Goal: Task Accomplishment & Management: Complete application form

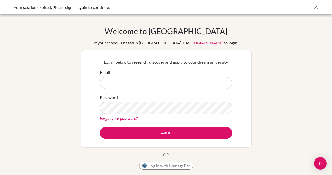
scroll to position [40, 0]
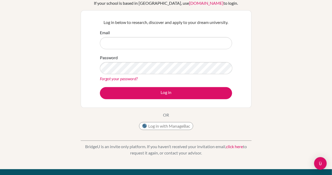
click at [116, 39] on input "Email" at bounding box center [166, 43] width 132 height 12
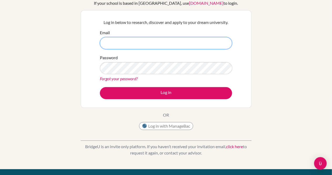
type input "[PERSON_NAME][EMAIL_ADDRESS][DOMAIN_NAME]"
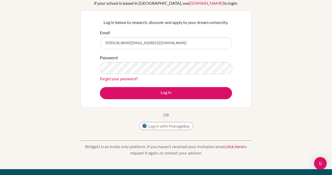
click at [100, 87] on button "Log in" at bounding box center [166, 93] width 132 height 12
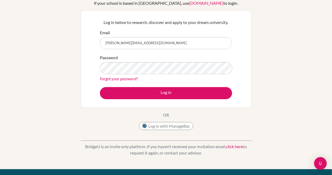
click at [100, 87] on button "Log in" at bounding box center [166, 93] width 132 height 12
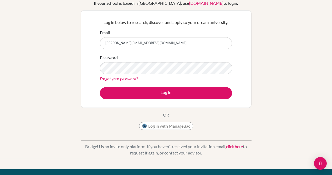
scroll to position [0, 0]
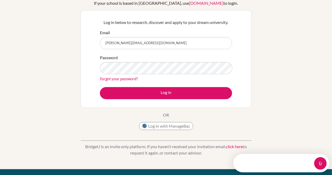
click at [100, 87] on button "Log in" at bounding box center [166, 93] width 132 height 12
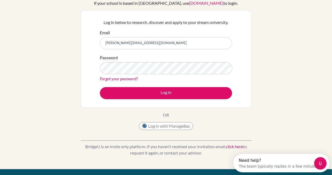
click at [100, 87] on button "Log in" at bounding box center [166, 93] width 132 height 12
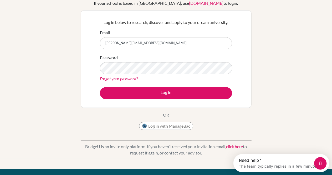
click at [100, 87] on button "Log in" at bounding box center [166, 93] width 132 height 12
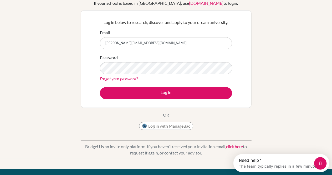
click at [100, 87] on button "Log in" at bounding box center [166, 93] width 132 height 12
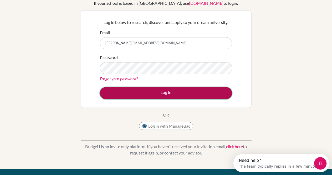
click at [117, 96] on button "Log in" at bounding box center [166, 93] width 132 height 12
